Goal: Unclear

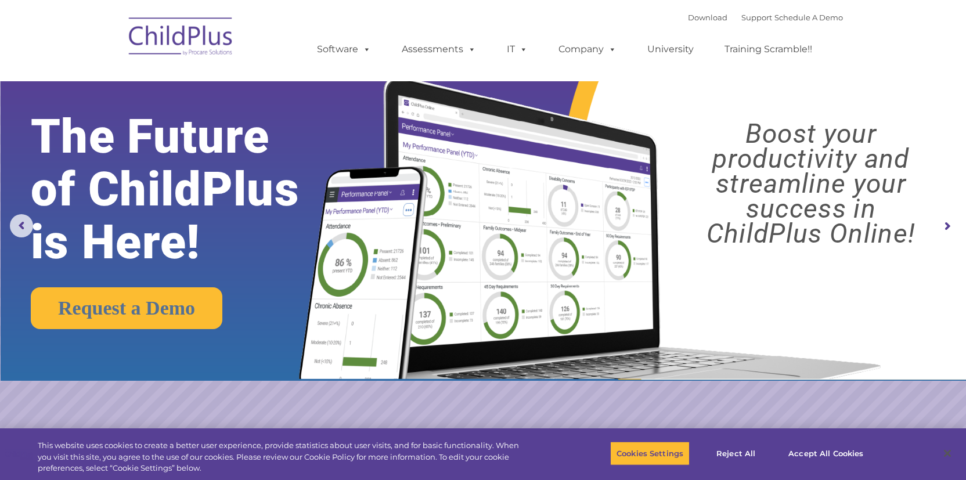
select select "MEDIUM"
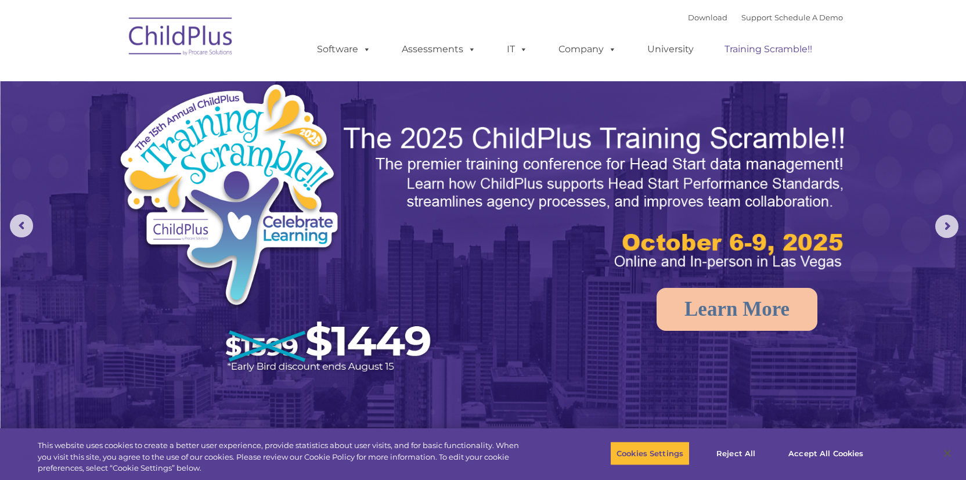
select select "MEDIUM"
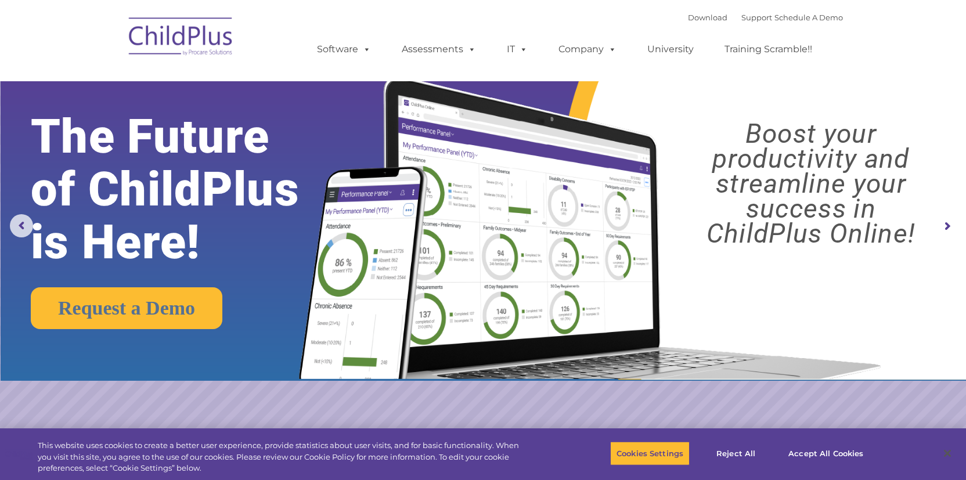
click at [198, 39] on img at bounding box center [181, 38] width 116 height 58
select select "MEDIUM"
